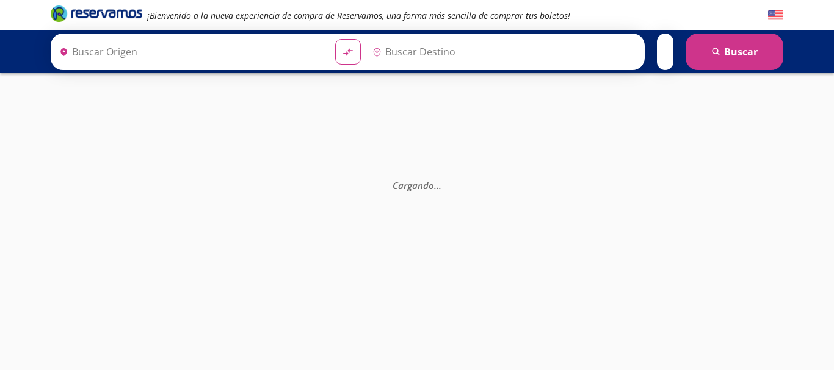
type input "Acayucan, [GEOGRAPHIC_DATA]"
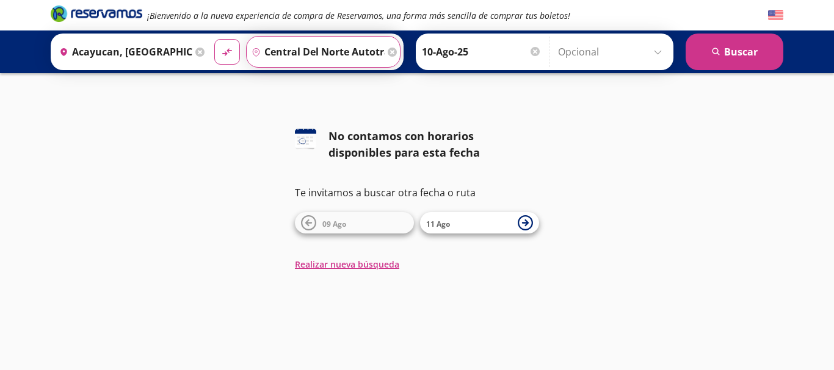
click at [323, 57] on input "Central del Norte Autotravel, Distrito Federal" at bounding box center [316, 52] width 138 height 31
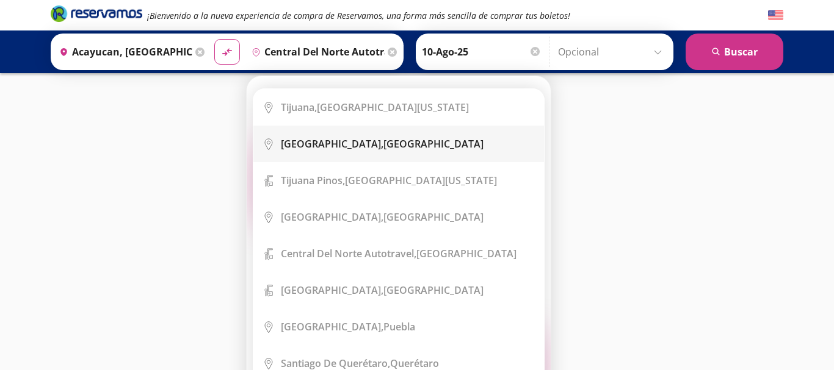
click at [365, 143] on b "[GEOGRAPHIC_DATA]," at bounding box center [332, 143] width 103 height 13
type input "[GEOGRAPHIC_DATA], [GEOGRAPHIC_DATA]"
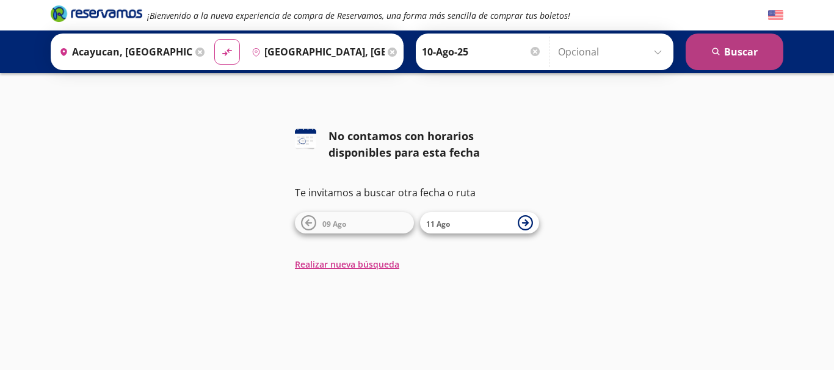
click at [724, 54] on button "search Buscar" at bounding box center [734, 52] width 98 height 37
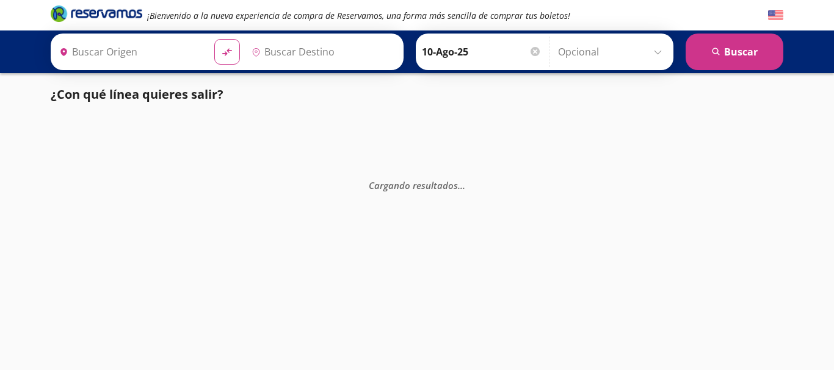
type input "Acayucan, [GEOGRAPHIC_DATA]"
type input "[GEOGRAPHIC_DATA], [GEOGRAPHIC_DATA]"
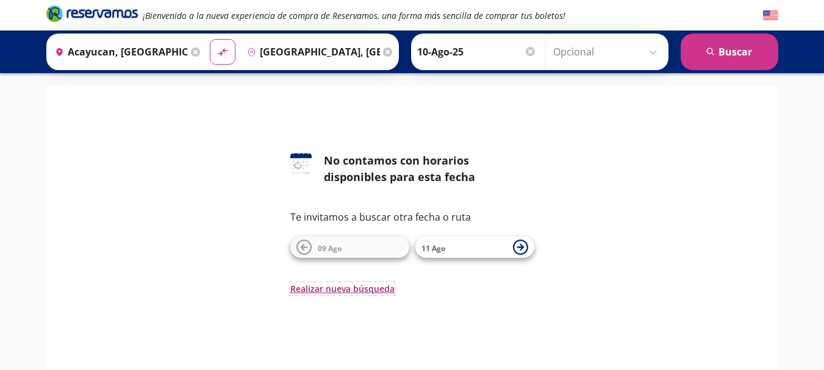
click at [324, 290] on button "Realizar nueva búsqueda" at bounding box center [342, 289] width 104 height 13
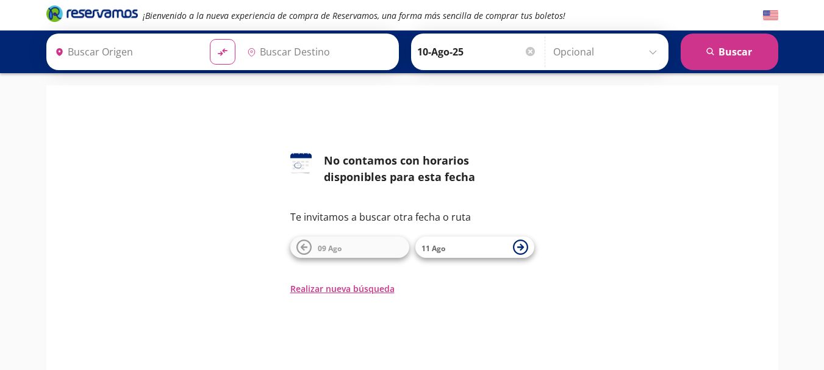
type input "Acayucan, [GEOGRAPHIC_DATA]"
type input "[GEOGRAPHIC_DATA], [GEOGRAPHIC_DATA]"
click at [91, 319] on div "126 No contamos con horarios disponibles para esta fecha Te invitamos a buscar …" at bounding box center [412, 252] width 732 height 334
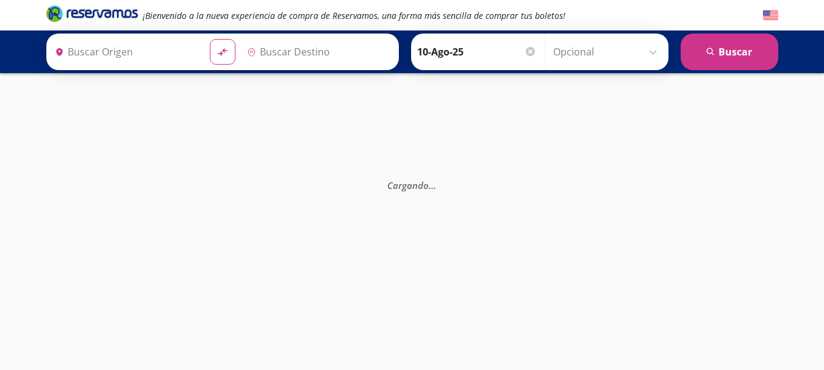
type input "Central del Norte Autotravel, Distrito Federal"
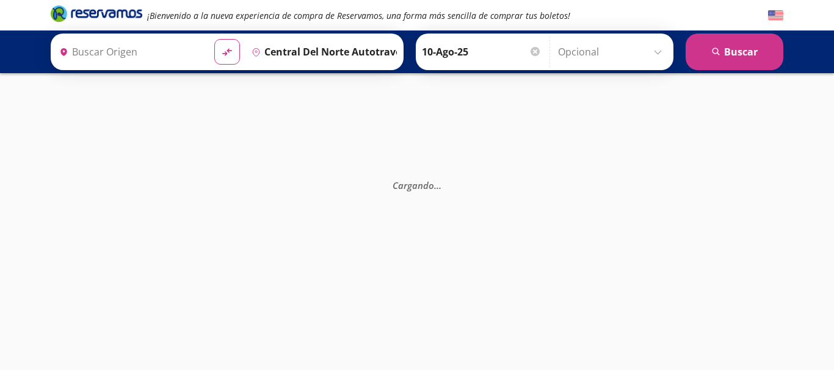
type input "Acayucan, [GEOGRAPHIC_DATA]"
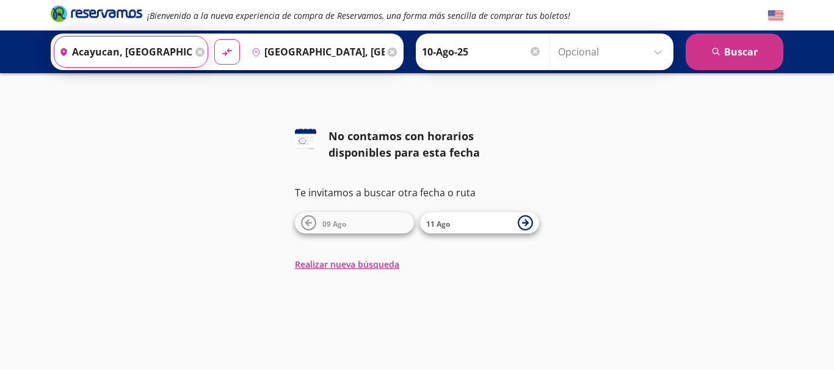
click at [148, 48] on input "Acayucan, [GEOGRAPHIC_DATA]" at bounding box center [123, 52] width 138 height 31
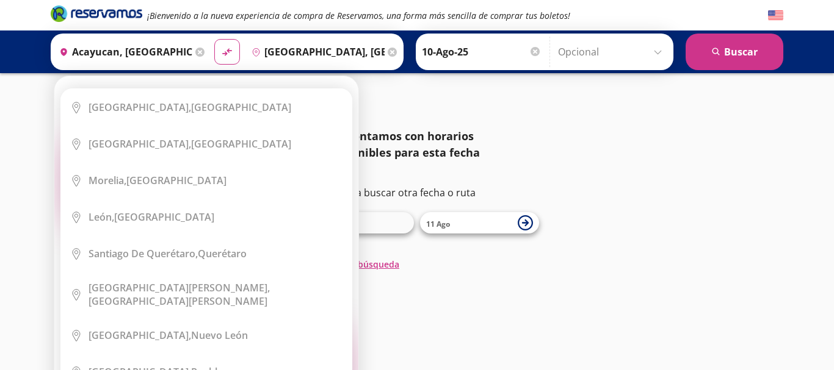
click at [195, 48] on icon at bounding box center [199, 52] width 9 height 9
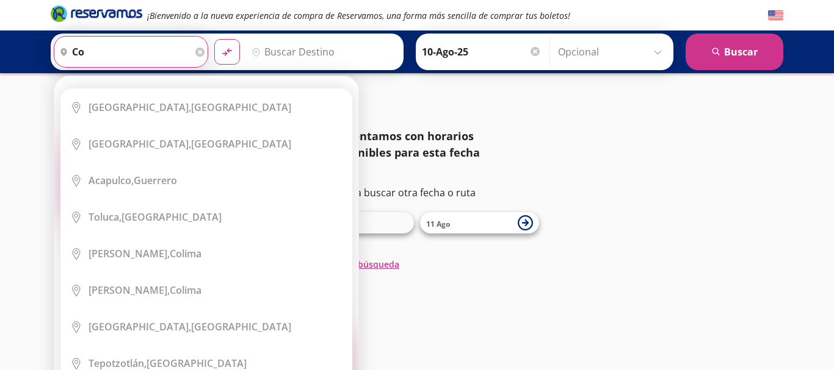
type input "c"
